Goal: Information Seeking & Learning: Learn about a topic

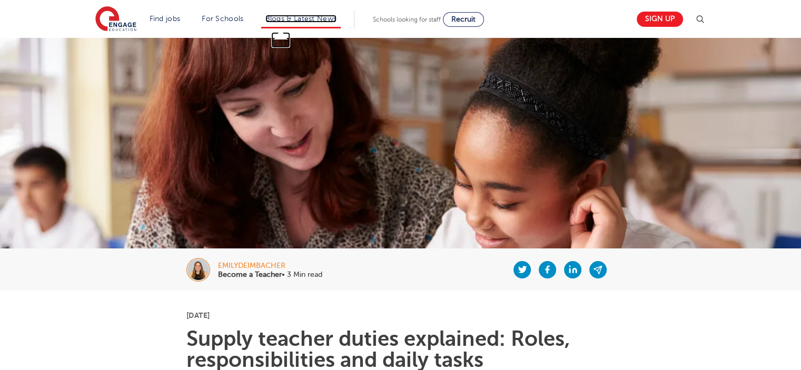
click at [307, 17] on link "Blogs & Latest News" at bounding box center [301, 19] width 72 height 8
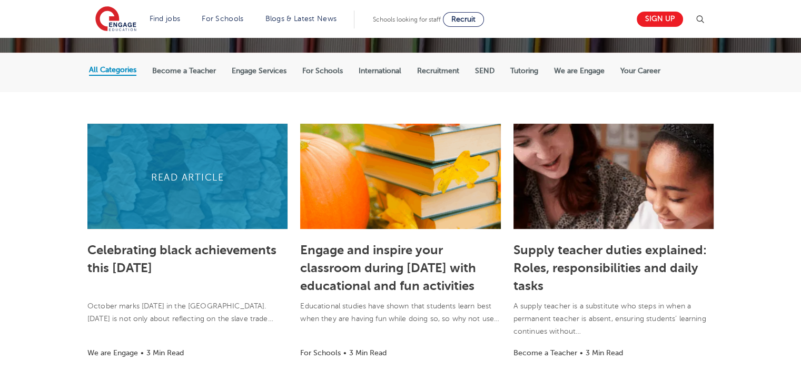
scroll to position [211, 0]
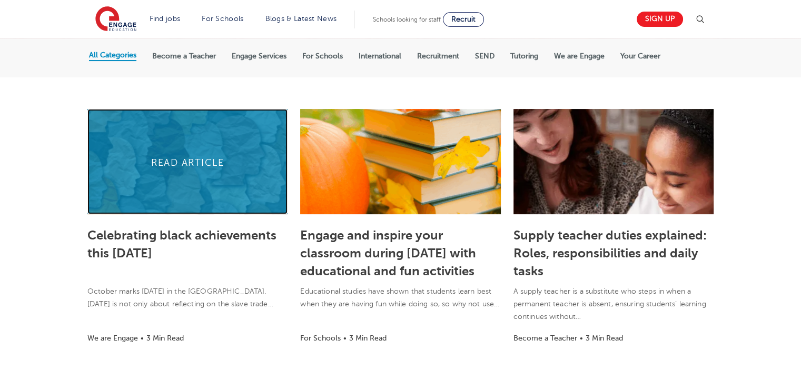
click at [203, 162] on link at bounding box center [187, 161] width 200 height 105
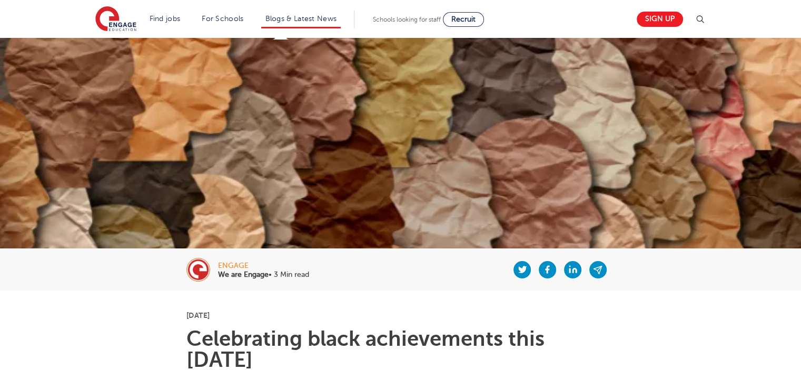
click at [306, 23] on li "Blogs & Latest News" at bounding box center [301, 20] width 80 height 18
click at [327, 26] on li "Blogs & Latest News" at bounding box center [301, 20] width 80 height 18
click at [323, 23] on li "Blogs & Latest News" at bounding box center [301, 20] width 80 height 18
click at [323, 16] on link "Blogs & Latest News" at bounding box center [301, 19] width 72 height 8
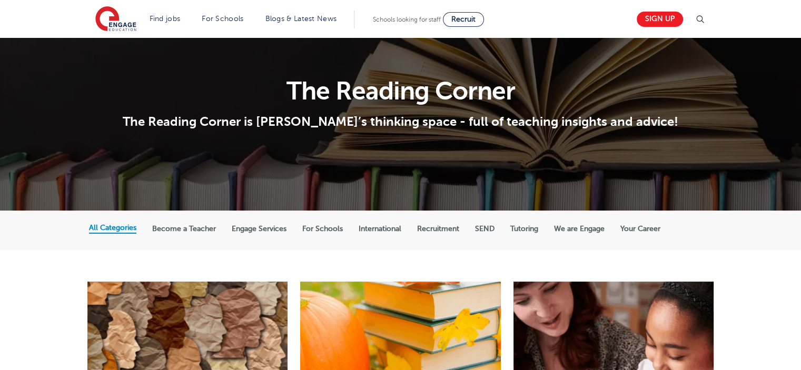
scroll to position [105, 0]
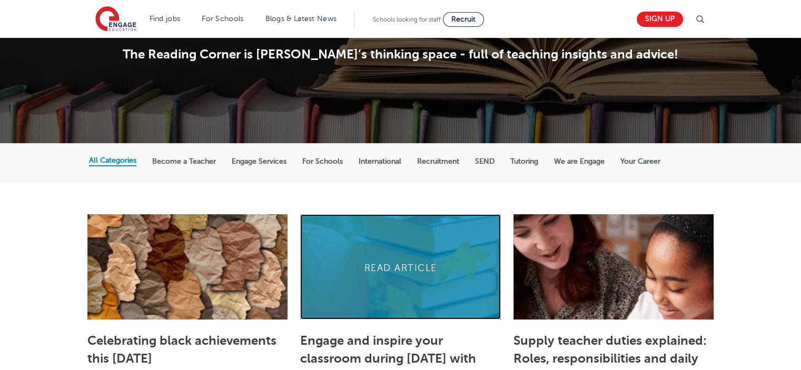
click at [400, 270] on link at bounding box center [400, 266] width 200 height 105
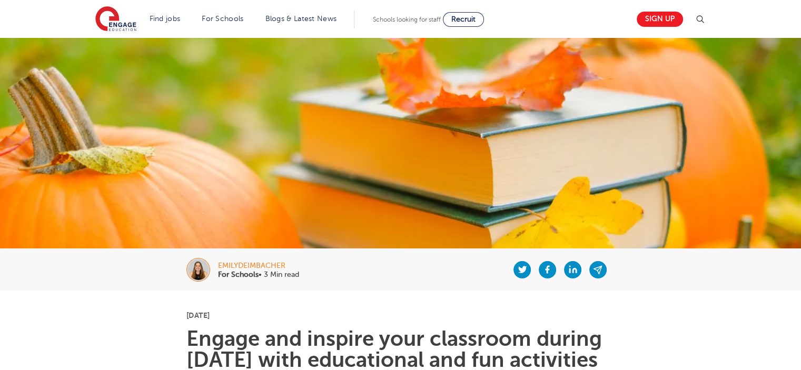
click at [58, 170] on img at bounding box center [400, 247] width 801 height 419
click at [313, 24] on li "Blogs & Latest News" at bounding box center [301, 20] width 80 height 18
drag, startPoint x: 312, startPoint y: 12, endPoint x: 305, endPoint y: 15, distance: 8.0
click at [312, 12] on li "Blogs & Latest News" at bounding box center [301, 20] width 80 height 18
click at [311, 16] on link "Blogs & Latest News" at bounding box center [301, 19] width 72 height 8
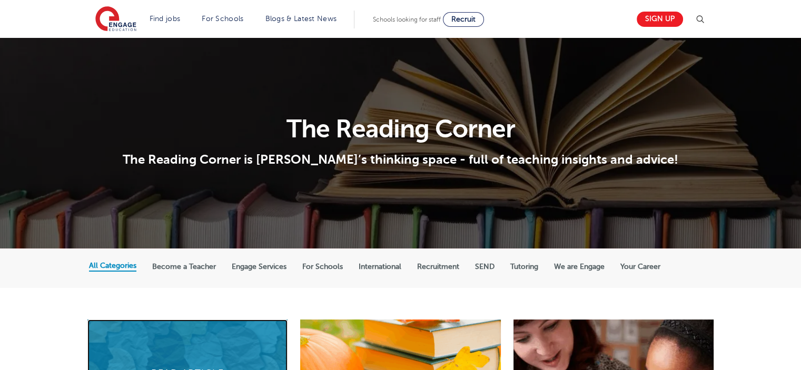
click at [245, 342] on link at bounding box center [187, 372] width 200 height 105
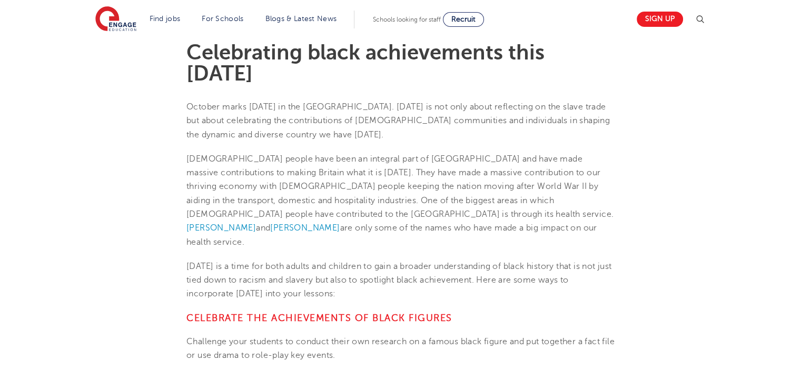
scroll to position [316, 0]
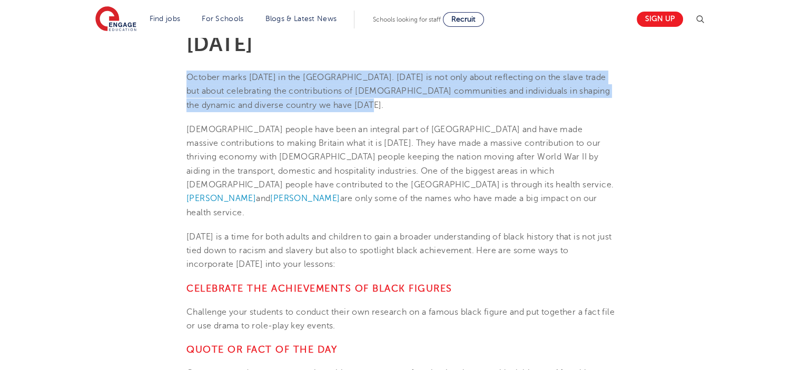
drag, startPoint x: 169, startPoint y: 75, endPoint x: 379, endPoint y: 103, distance: 212.5
copy span "October marks [DATE] in the [GEOGRAPHIC_DATA]. [DATE] is not only about reflect…"
drag, startPoint x: 188, startPoint y: 223, endPoint x: 463, endPoint y: 252, distance: 277.1
click at [463, 252] on p "Black History Month is a time for both adults and children to gain a broader un…" at bounding box center [400, 251] width 428 height 42
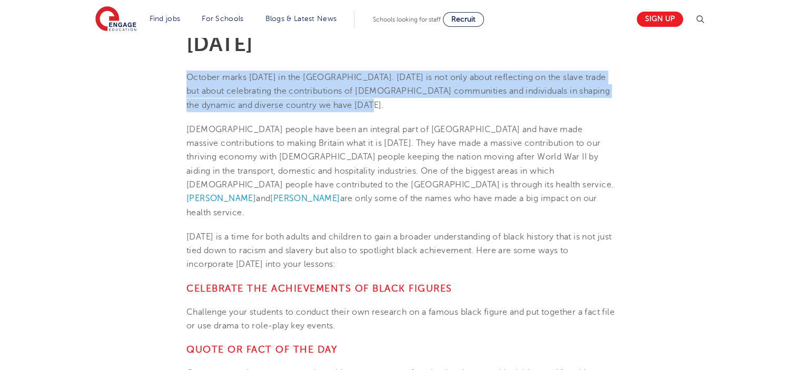
copy span "Black History Month is a time for both adults and children to gain a broader un…"
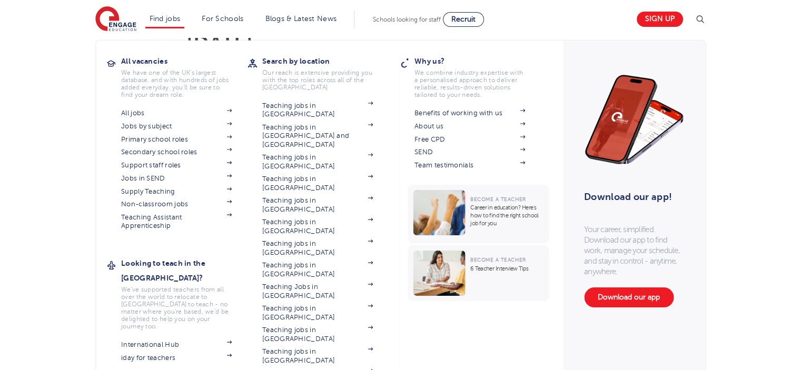
click at [122, 63] on div "All vacancies We have one of the UK's largest database. and with hundreds of jo…" at bounding box center [176, 144] width 141 height 181
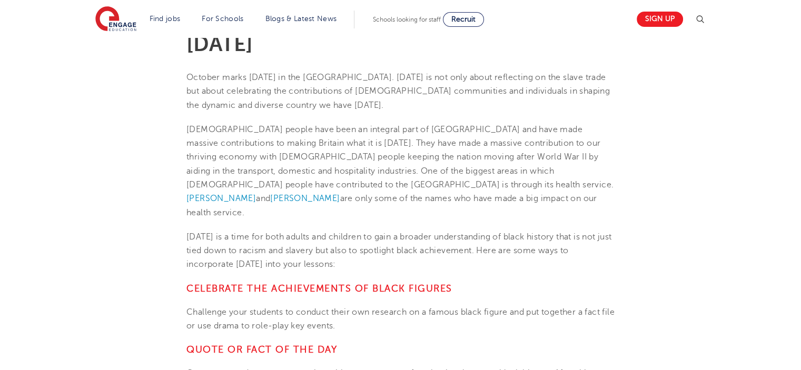
drag, startPoint x: 117, startPoint y: 93, endPoint x: 156, endPoint y: 41, distance: 65.8
click at [318, 17] on link "Blogs & Latest News" at bounding box center [301, 19] width 72 height 8
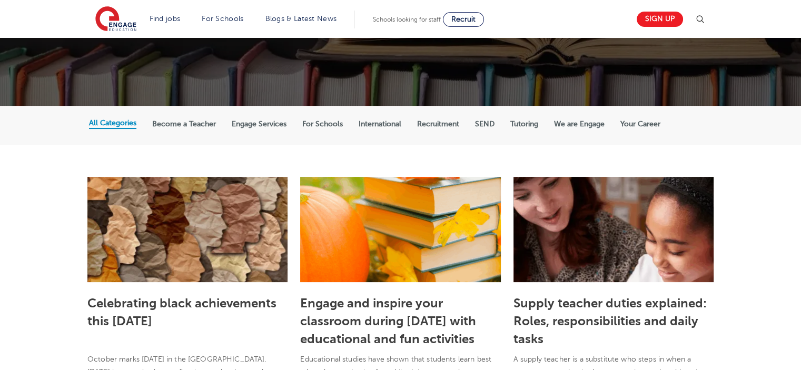
scroll to position [158, 0]
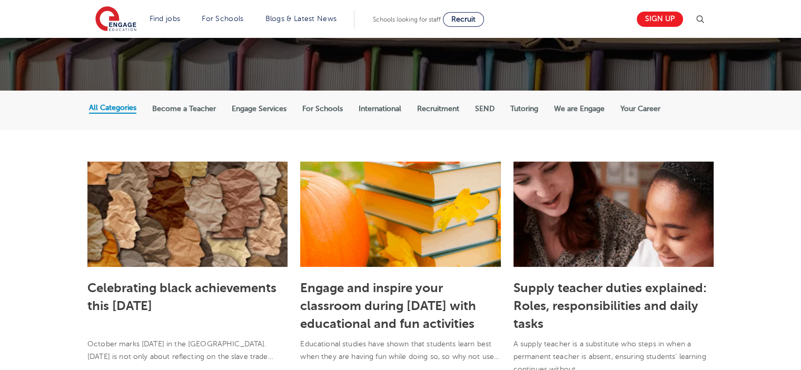
click at [380, 108] on label "International" at bounding box center [380, 108] width 43 height 9
click at [0, 0] on input "International" at bounding box center [0, 0] width 0 height 0
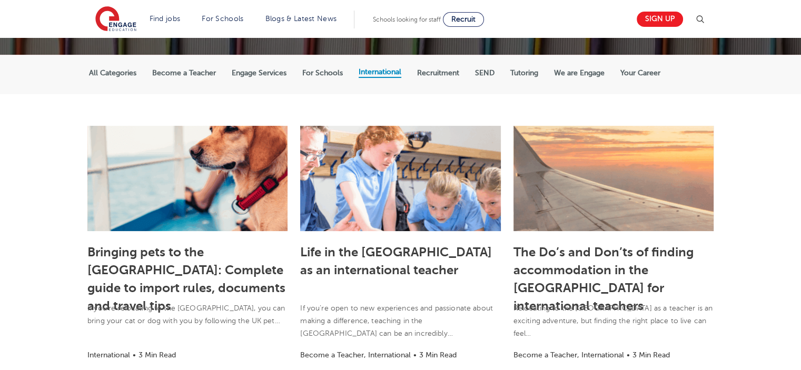
scroll to position [211, 0]
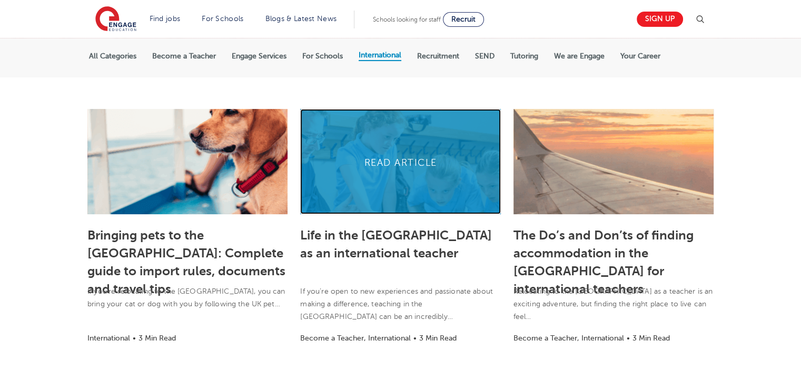
click at [390, 165] on link at bounding box center [400, 161] width 200 height 105
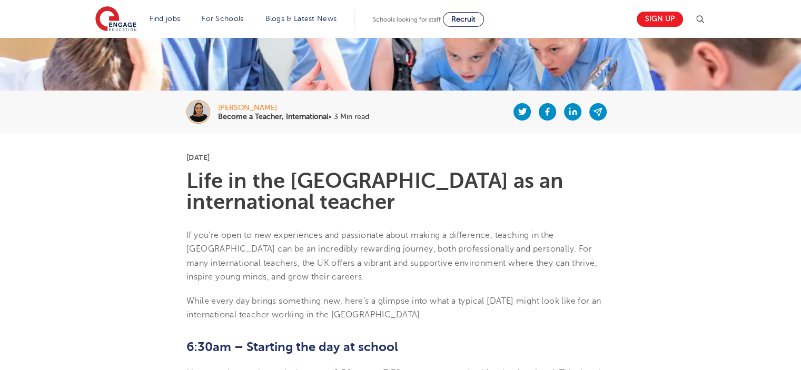
scroll to position [211, 0]
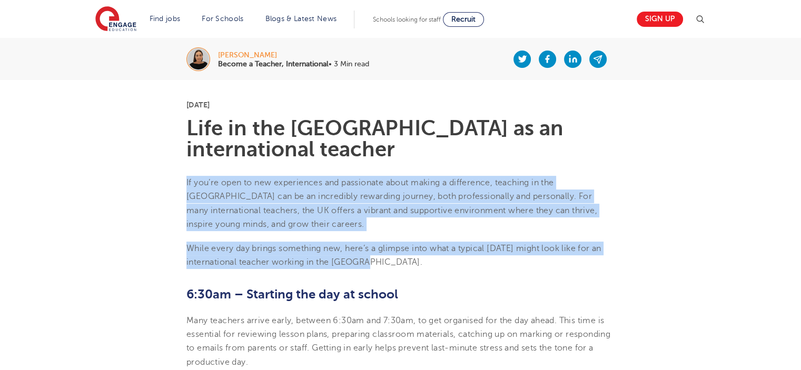
drag, startPoint x: 182, startPoint y: 159, endPoint x: 369, endPoint y: 242, distance: 204.7
copy section "If you’re open to new experiences and passionate about making a difference, tea…"
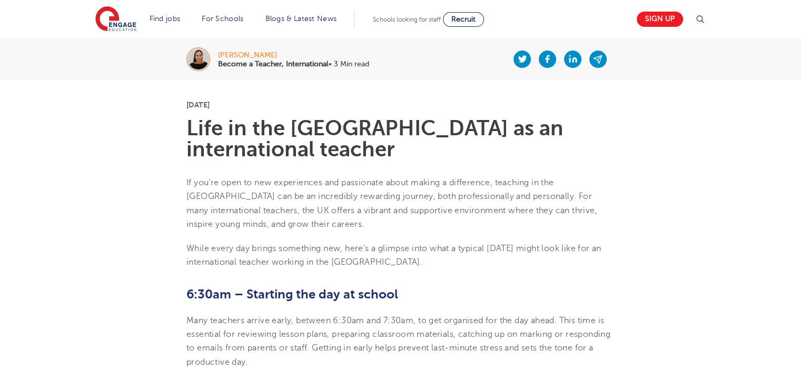
click at [314, 18] on link "Blogs & Latest News" at bounding box center [301, 19] width 72 height 8
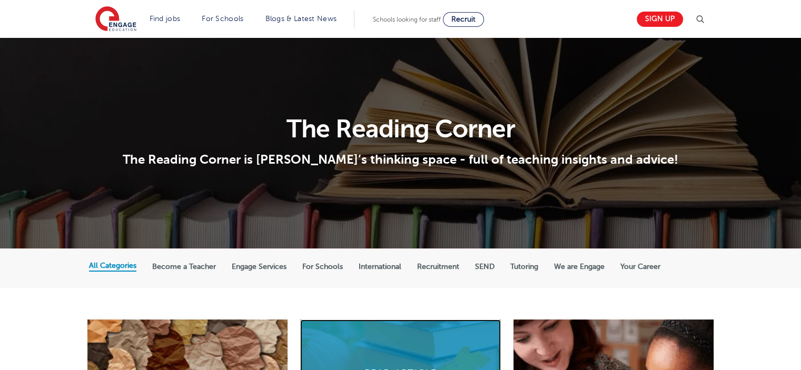
click at [366, 333] on link at bounding box center [400, 372] width 200 height 105
